Goal: Task Accomplishment & Management: Manage account settings

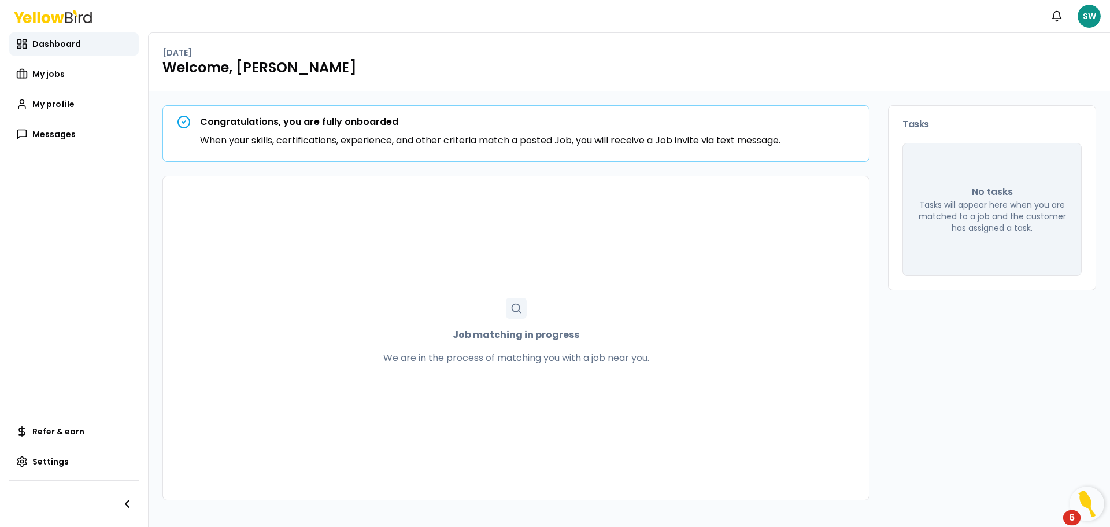
click at [1076, 519] on div "6" at bounding box center [1071, 517] width 17 height 15
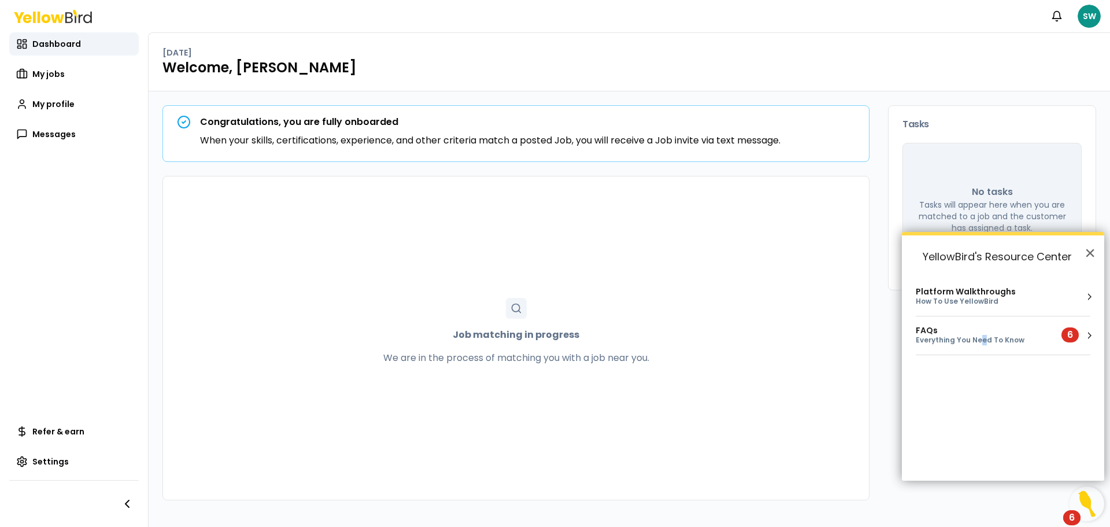
click at [982, 336] on div "Everything You Need To Know" at bounding box center [982, 340] width 132 height 10
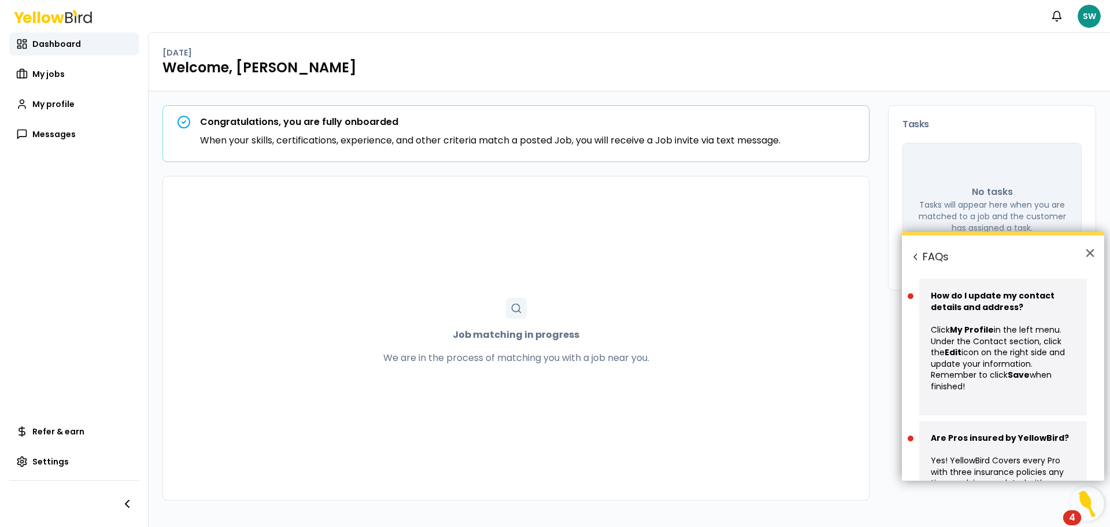
scroll to position [617, 0]
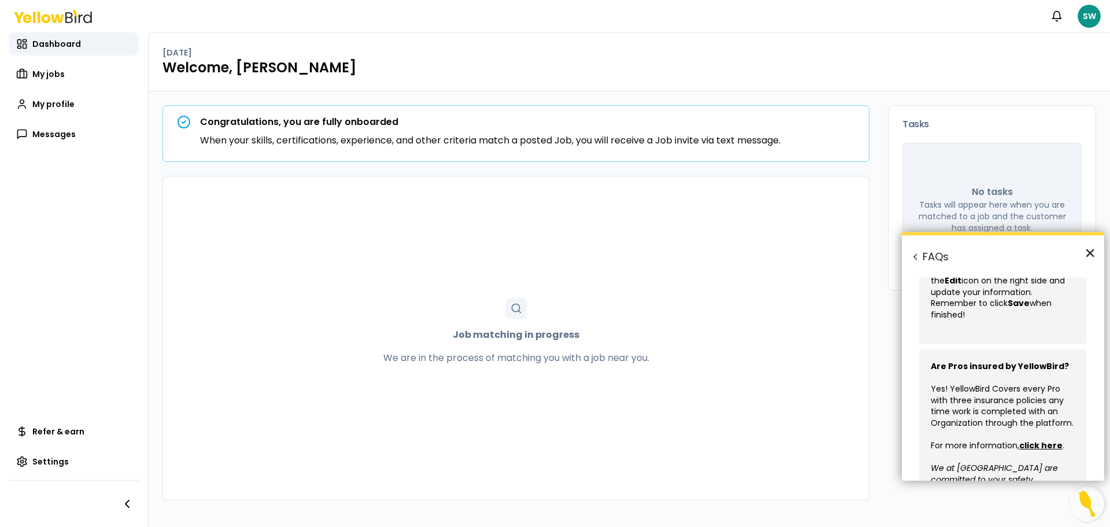
click at [1089, 253] on button "×" at bounding box center [1090, 252] width 11 height 18
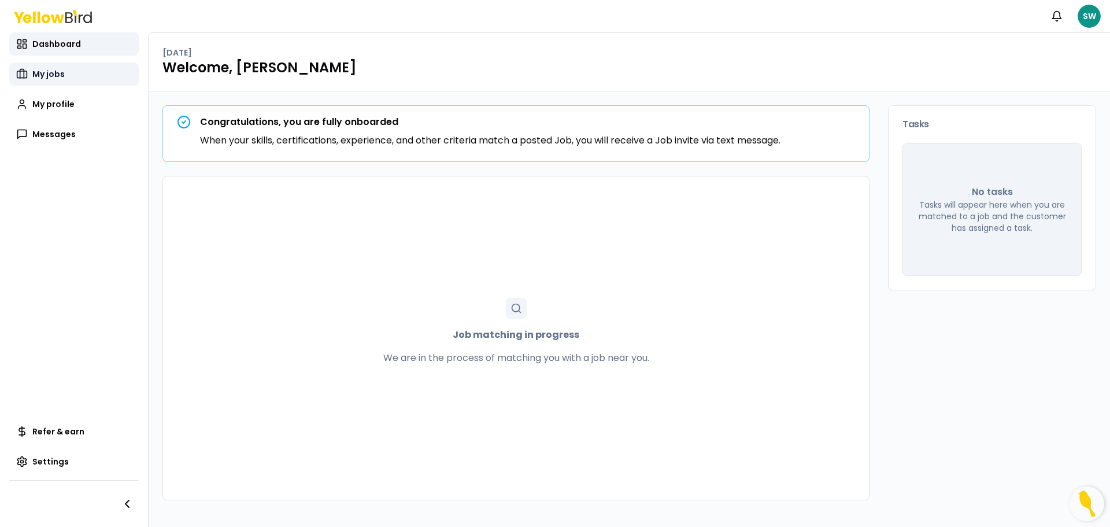
click at [46, 75] on span "My jobs" at bounding box center [48, 74] width 32 height 12
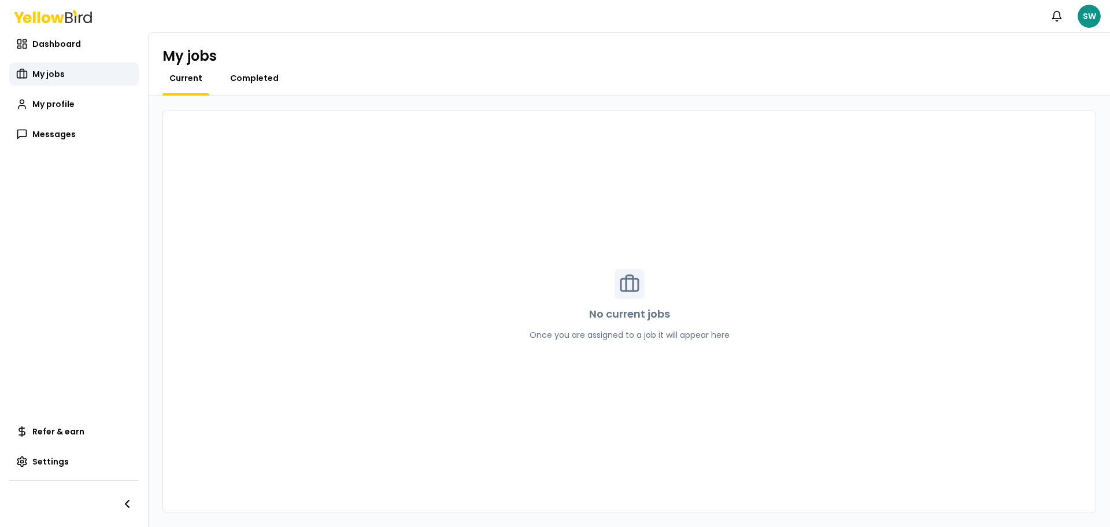
click at [255, 81] on span "Completed" at bounding box center [254, 78] width 49 height 12
